Goal: Find specific page/section: Find specific page/section

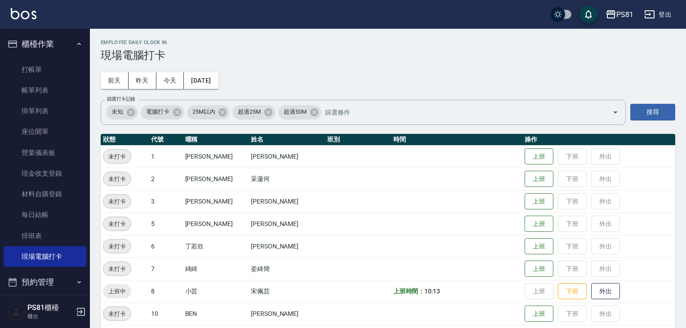
scroll to position [90, 0]
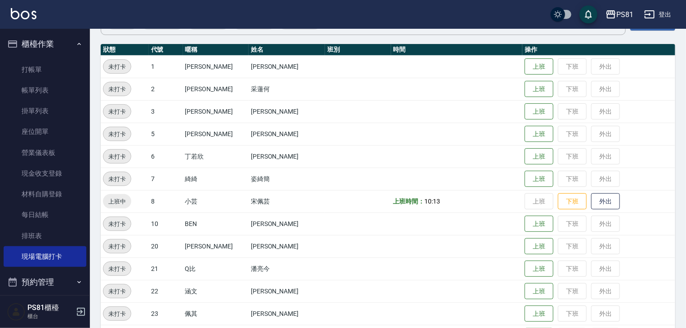
drag, startPoint x: 496, startPoint y: 39, endPoint x: 473, endPoint y: 44, distance: 23.4
click at [477, 42] on div "Employee Daily Clock In 現場電腦打卡 [DATE] [DATE] [DATE] [DATE] 篩選打卡記錄 未知 電腦打卡 25M以內…" at bounding box center [388, 205] width 596 height 532
click at [473, 44] on th "時間" at bounding box center [457, 50] width 132 height 12
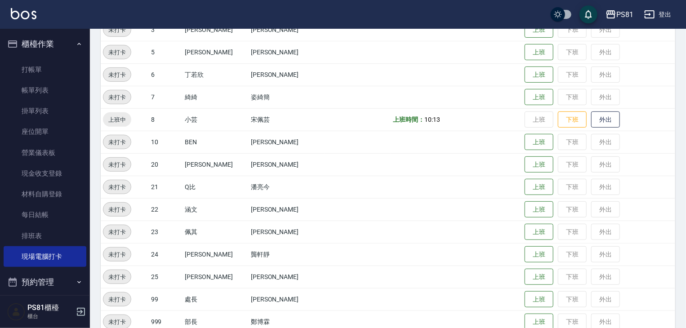
scroll to position [180, 0]
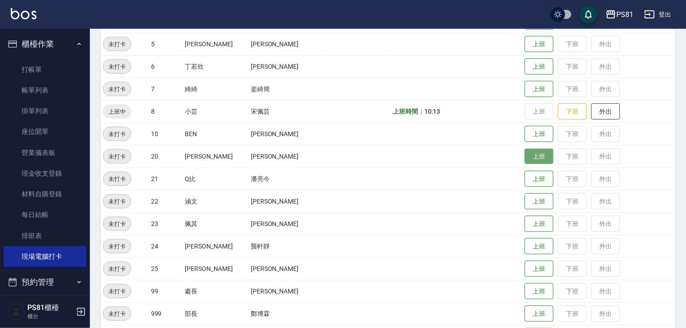
click at [525, 157] on button "上班" at bounding box center [538, 157] width 29 height 16
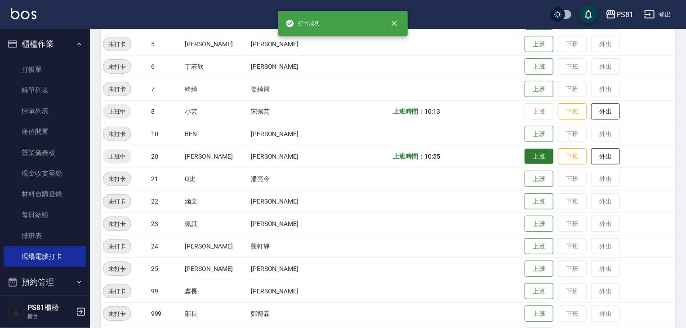
scroll to position [225, 0]
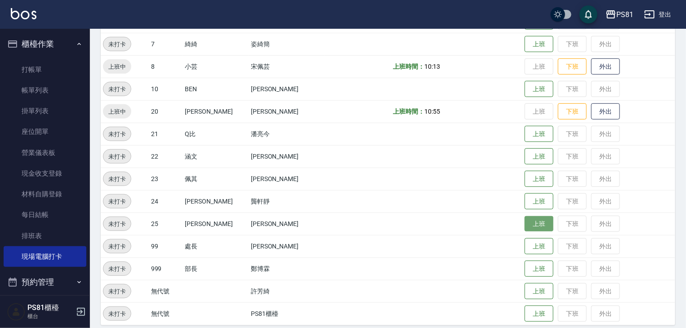
click at [524, 228] on button "上班" at bounding box center [538, 224] width 29 height 16
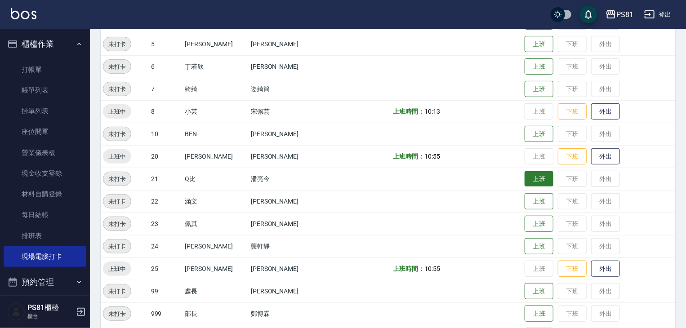
click at [524, 175] on button "上班" at bounding box center [538, 179] width 29 height 16
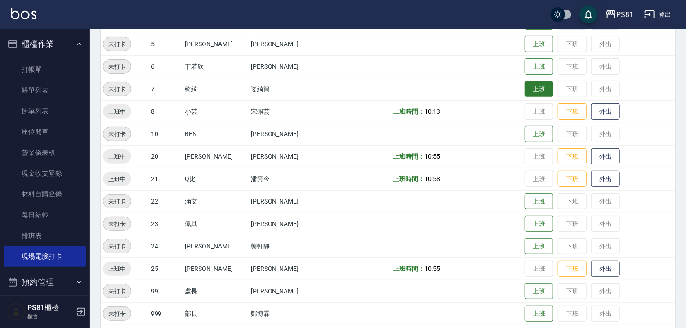
click at [527, 92] on button "上班" at bounding box center [538, 89] width 29 height 16
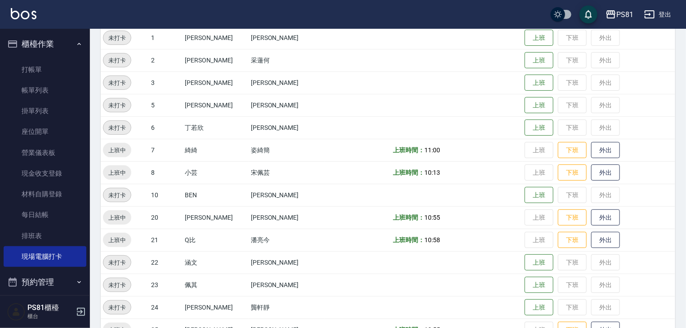
scroll to position [0, 0]
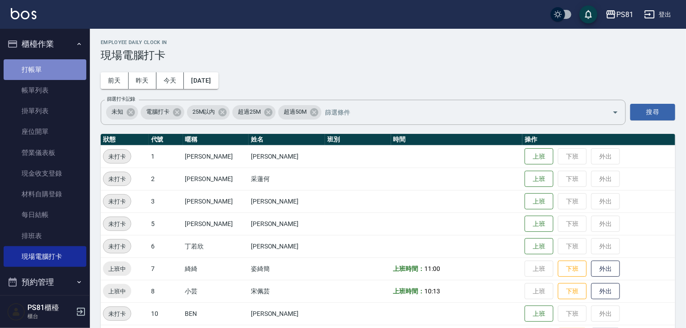
click at [64, 75] on link "打帳單" at bounding box center [45, 69] width 83 height 21
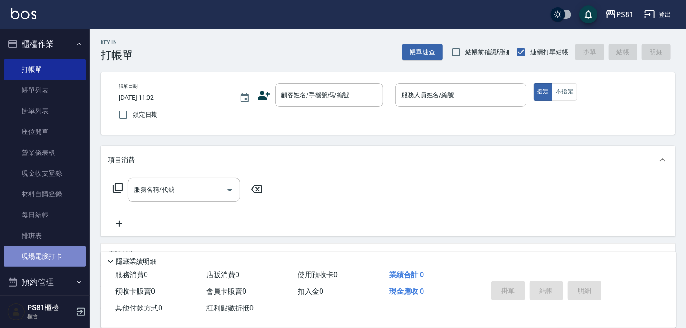
click at [49, 254] on link "現場電腦打卡" at bounding box center [45, 256] width 83 height 21
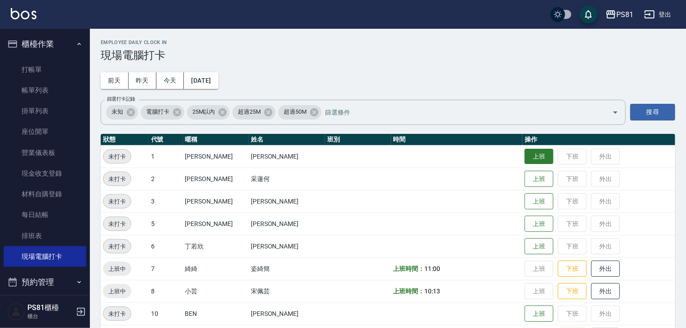
click at [524, 162] on button "上班" at bounding box center [538, 157] width 29 height 16
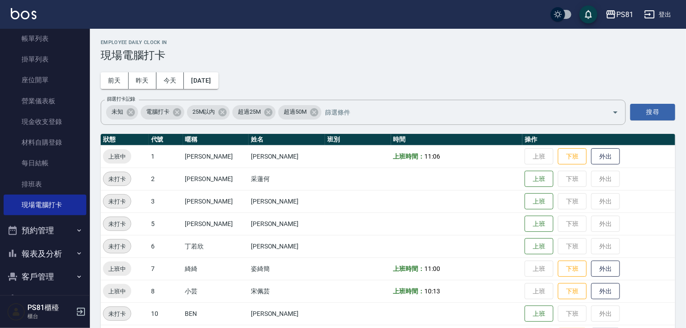
scroll to position [125, 0]
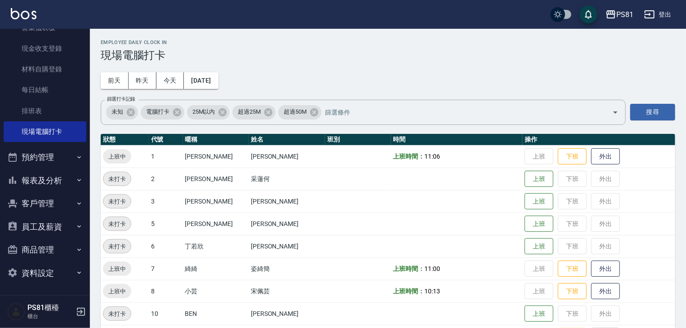
click at [54, 183] on button "報表及分析" at bounding box center [45, 180] width 83 height 23
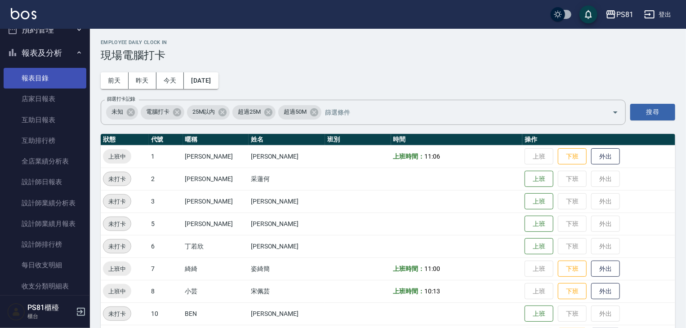
scroll to position [260, 0]
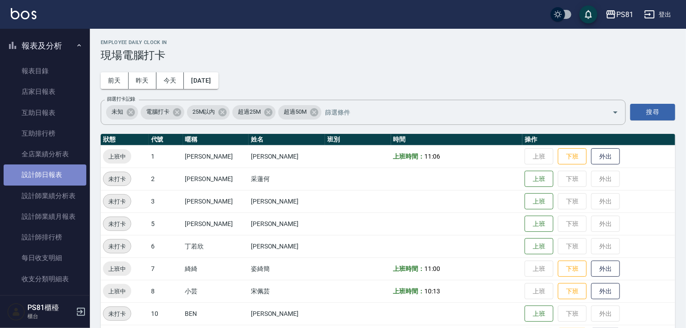
click at [65, 177] on link "設計師日報表" at bounding box center [45, 174] width 83 height 21
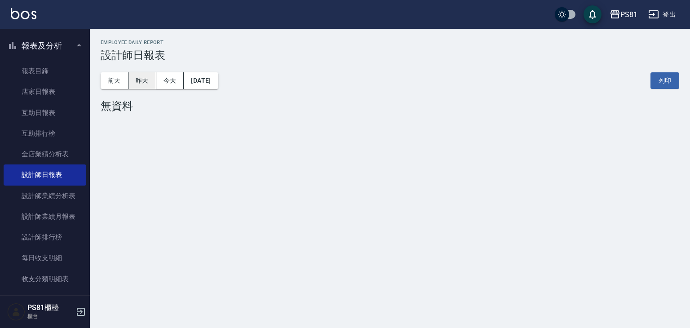
click at [146, 81] on button "昨天" at bounding box center [143, 80] width 28 height 17
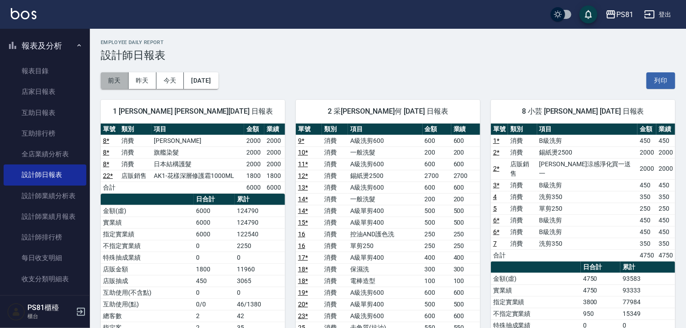
click at [118, 80] on button "前天" at bounding box center [115, 80] width 28 height 17
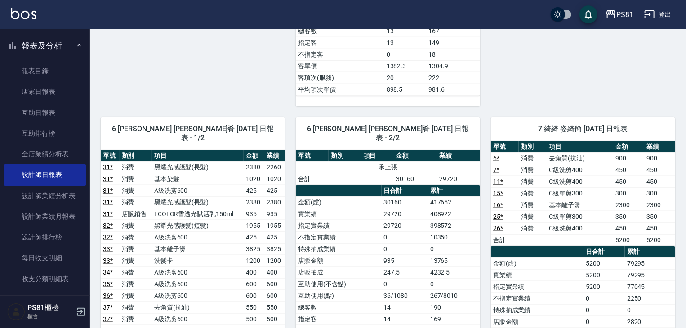
scroll to position [494, 0]
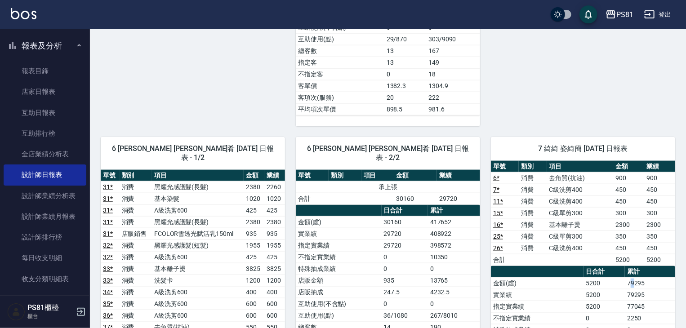
click at [631, 277] on td "79295" at bounding box center [650, 283] width 50 height 12
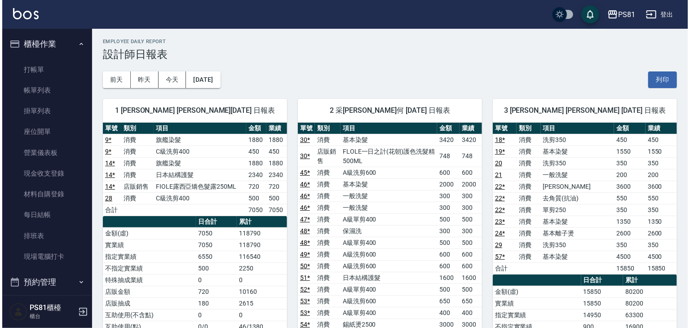
scroll to position [0, 0]
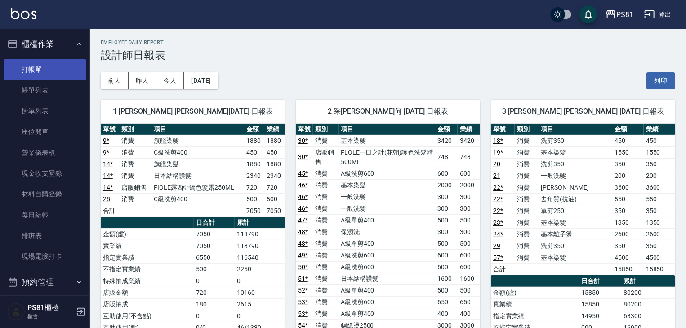
click at [40, 67] on link "打帳單" at bounding box center [45, 69] width 83 height 21
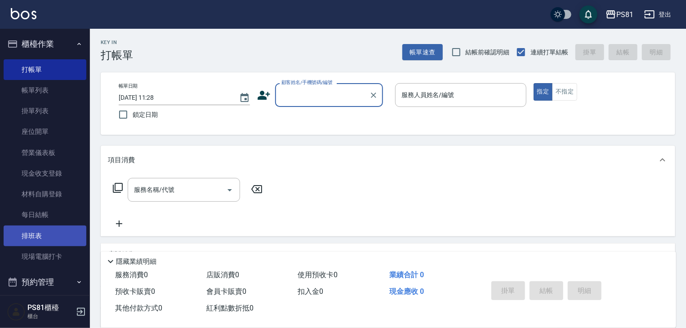
click at [33, 233] on link "排班表" at bounding box center [45, 236] width 83 height 21
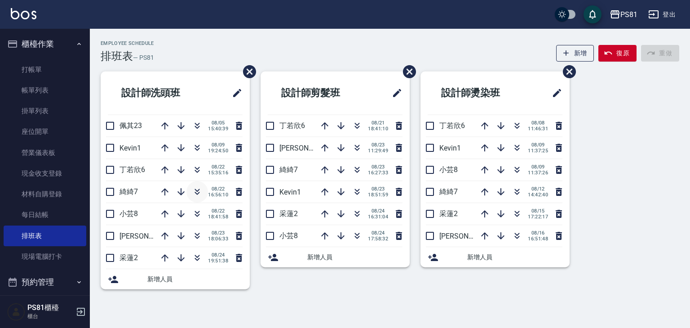
click at [196, 193] on icon "button" at bounding box center [197, 193] width 5 height 3
click at [34, 44] on button "櫃檯作業" at bounding box center [45, 43] width 83 height 23
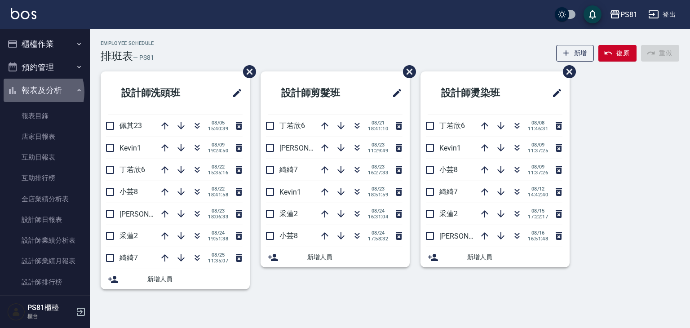
click at [36, 92] on button "報表及分析" at bounding box center [45, 90] width 83 height 23
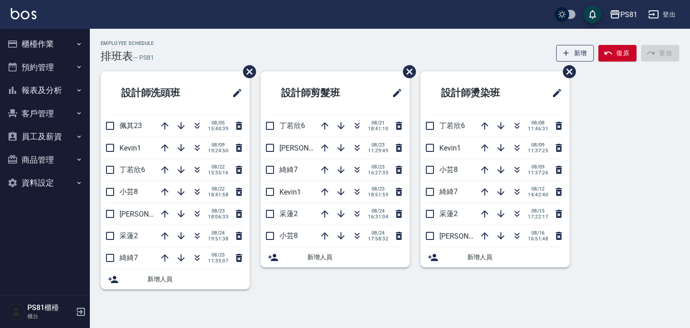
click at [41, 117] on button "客戶管理" at bounding box center [45, 113] width 83 height 23
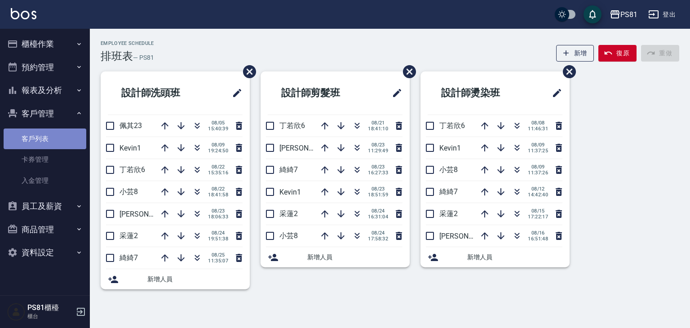
click at [47, 135] on link "客戶列表" at bounding box center [45, 139] width 83 height 21
